Goal: Check status: Check status

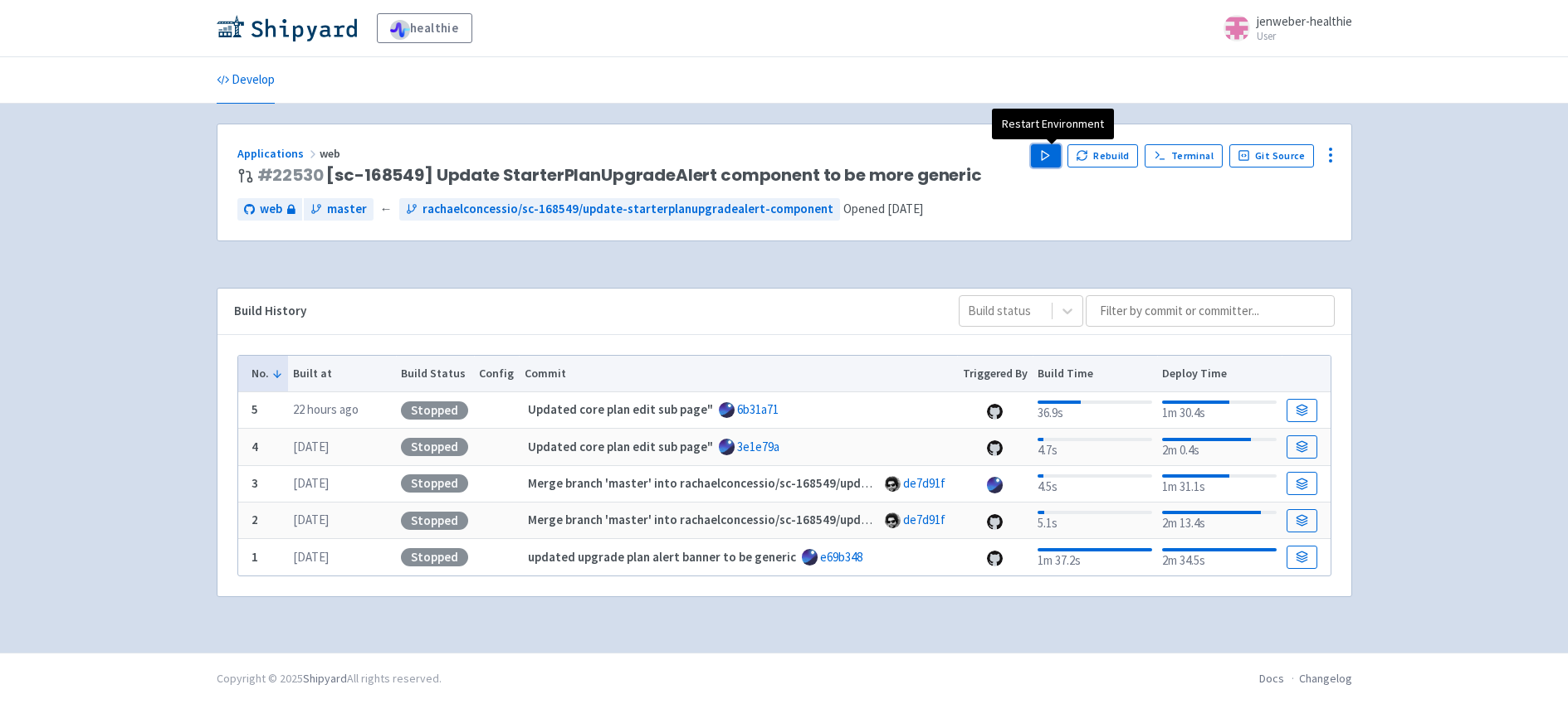
click at [1060, 154] on button "Play" at bounding box center [1045, 156] width 30 height 23
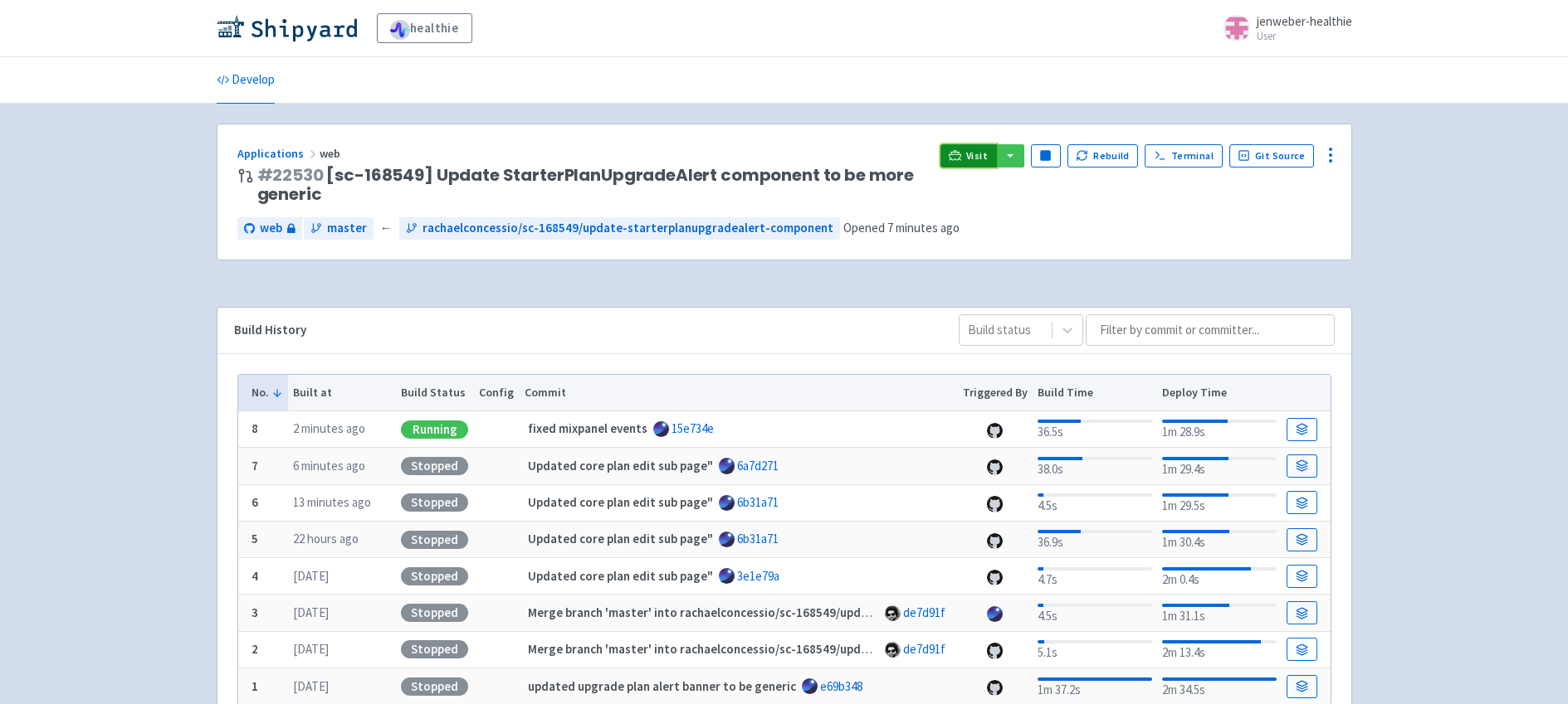
click at [980, 156] on span "Visit" at bounding box center [976, 156] width 21 height 13
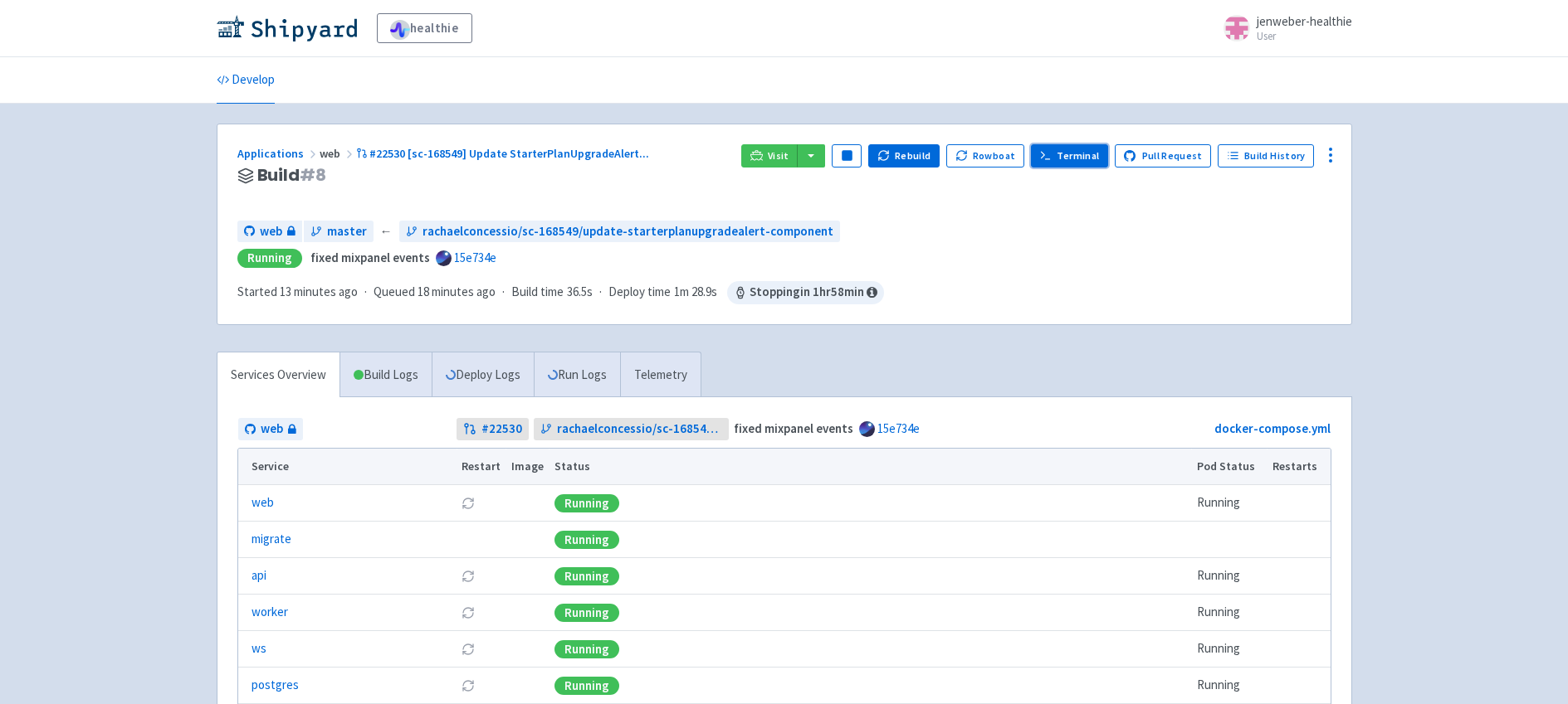
click at [1088, 153] on link "Terminal" at bounding box center [1069, 156] width 77 height 23
